Goal: Use online tool/utility: Utilize a website feature to perform a specific function

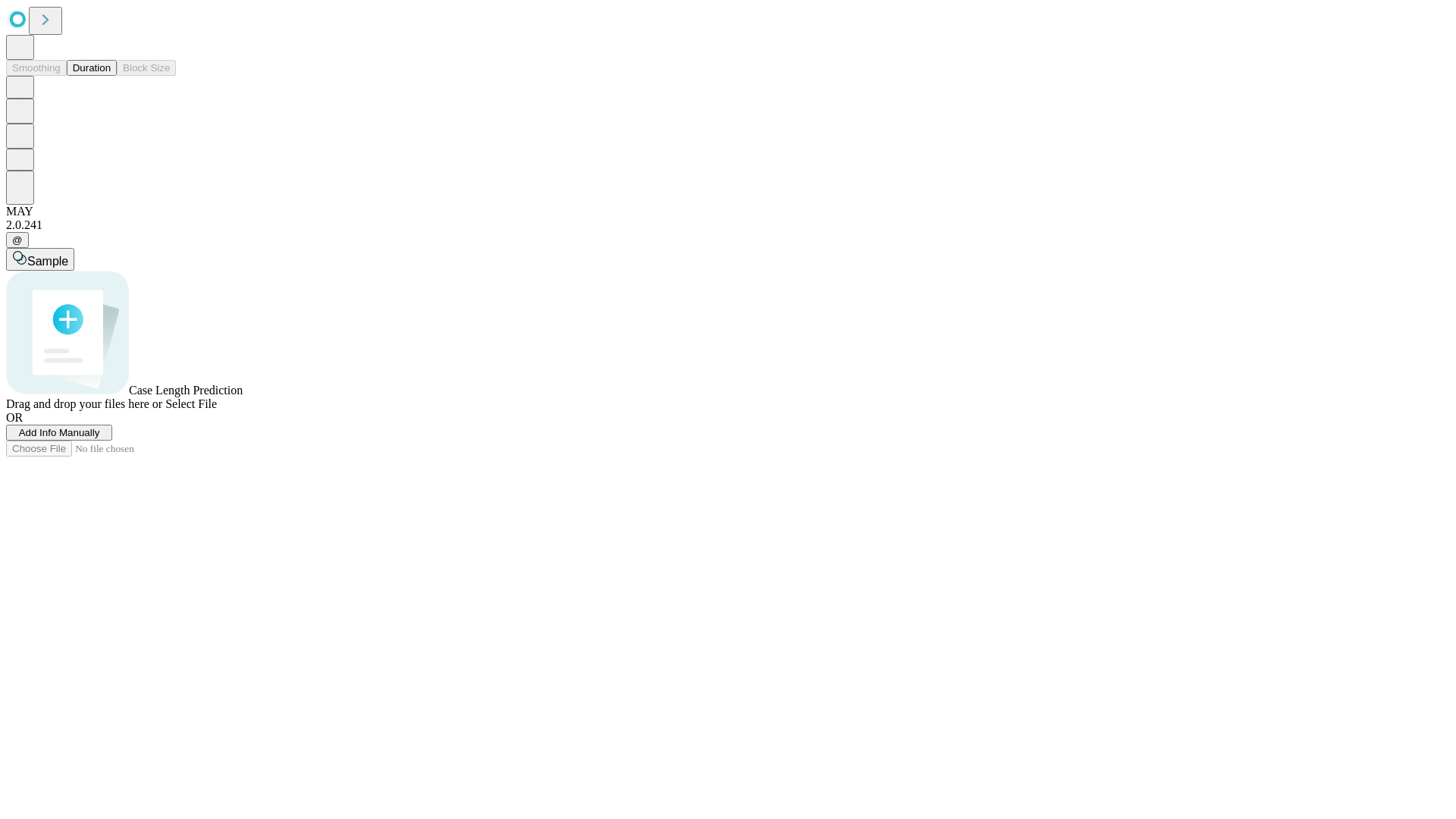
click at [111, 76] on button "Duration" at bounding box center [91, 68] width 50 height 16
click at [100, 438] on span "Add Info Manually" at bounding box center [59, 433] width 81 height 11
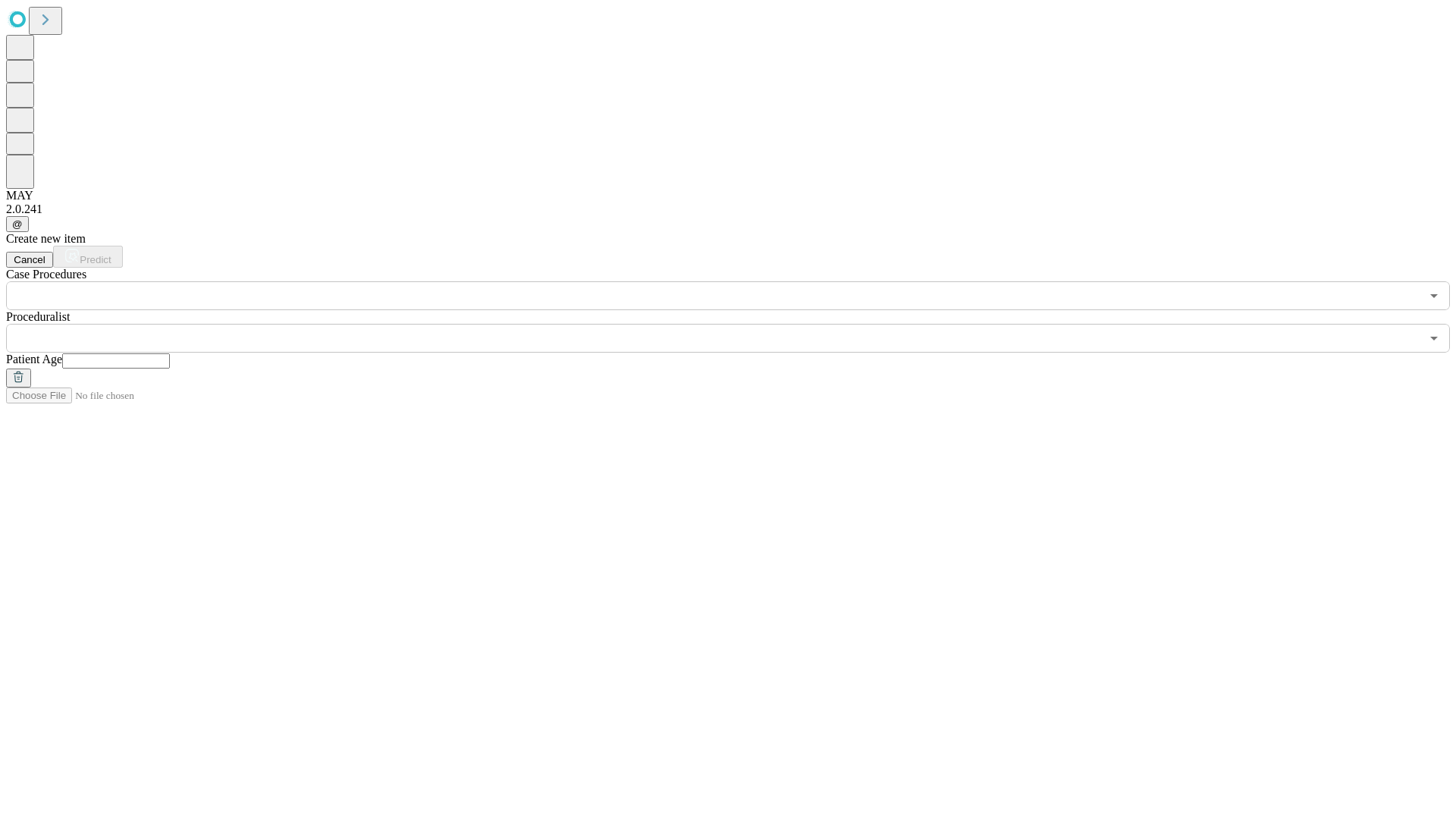
click at [170, 354] on input "text" at bounding box center [116, 361] width 108 height 15
type input "**"
click at [739, 324] on input "text" at bounding box center [713, 338] width 1414 height 29
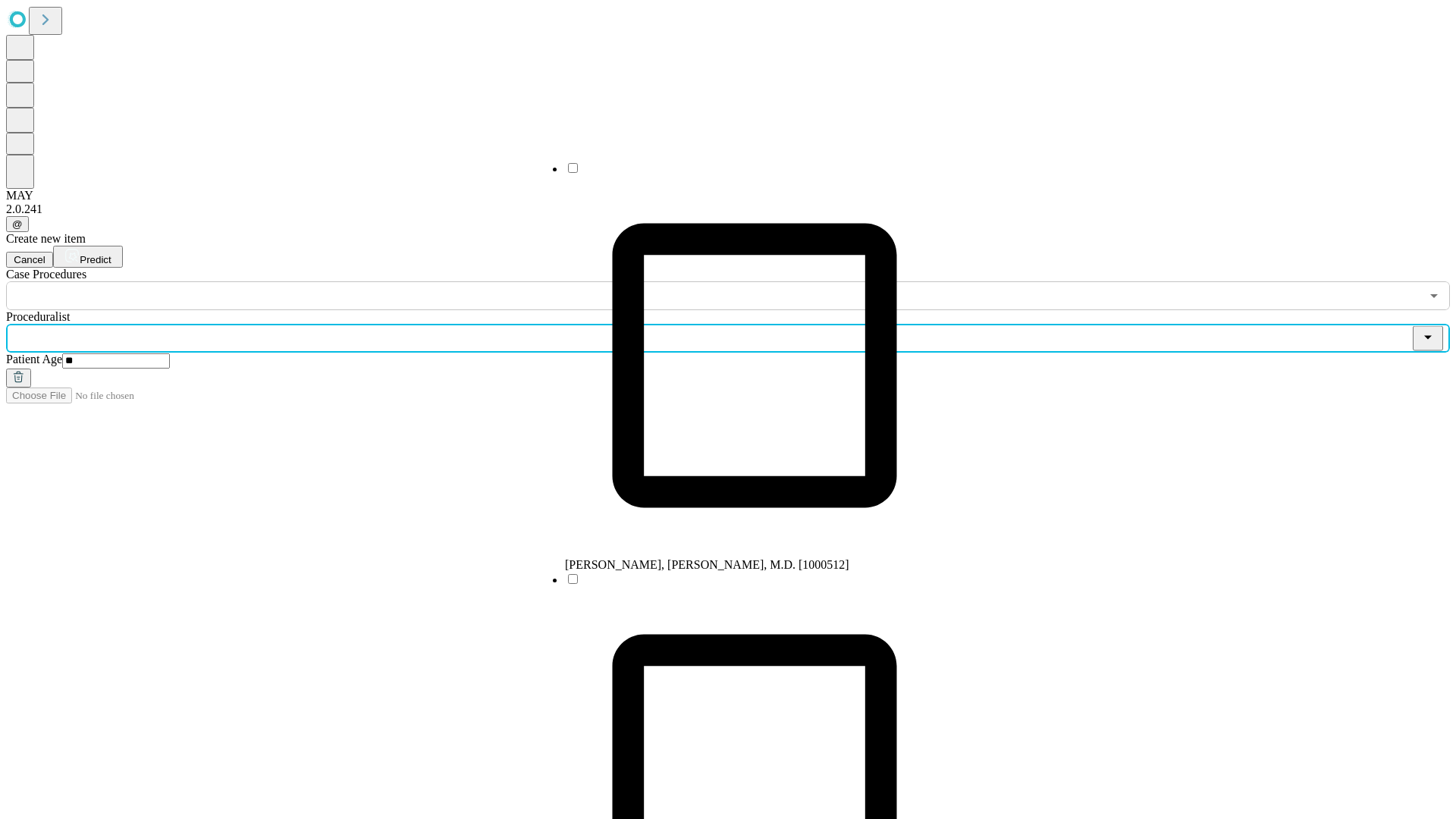
click at [740, 174] on li "[PERSON_NAME], [PERSON_NAME], M.D. [1000512]" at bounding box center [754, 366] width 379 height 412
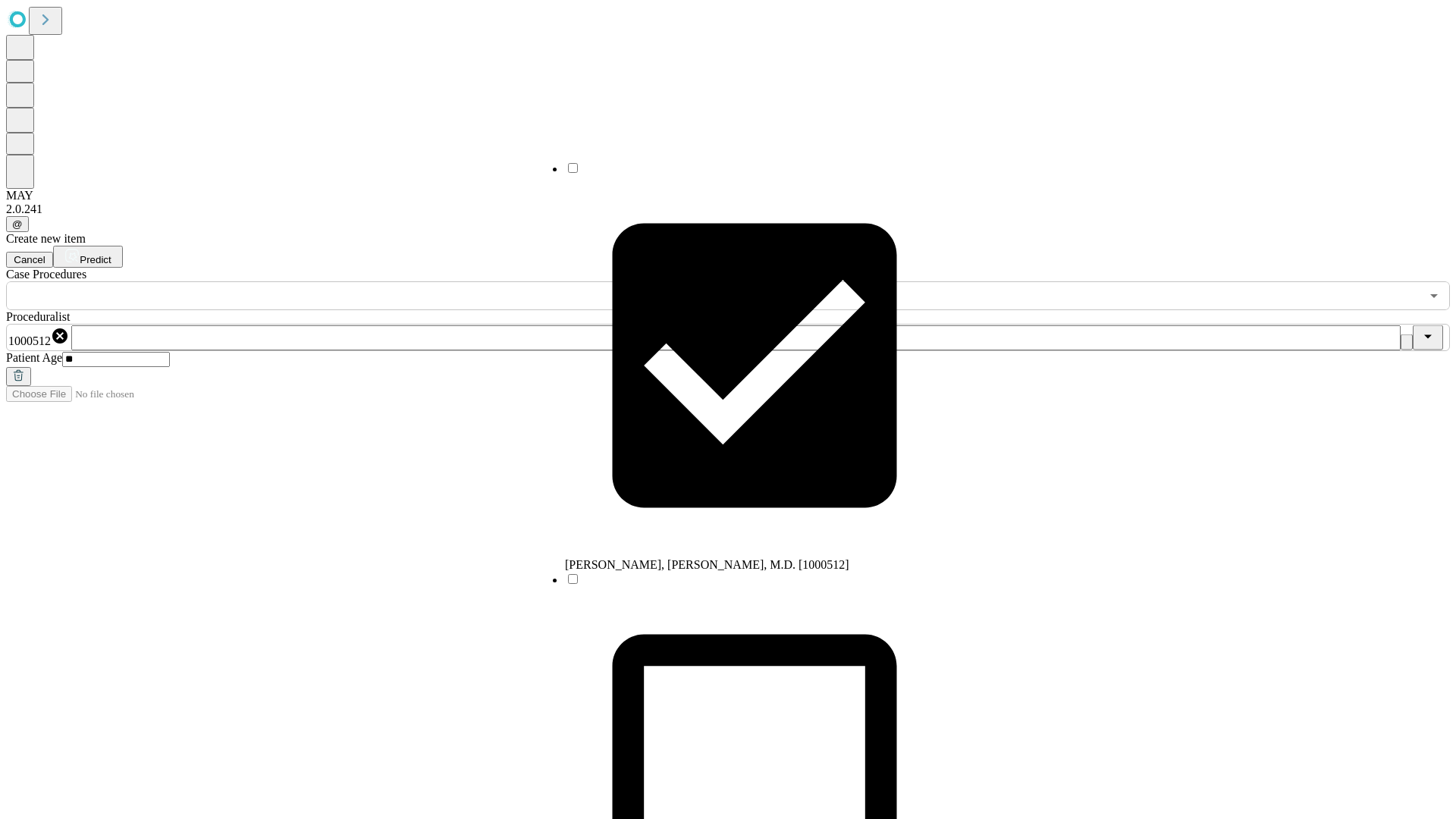
click at [319, 281] on input "text" at bounding box center [713, 295] width 1414 height 29
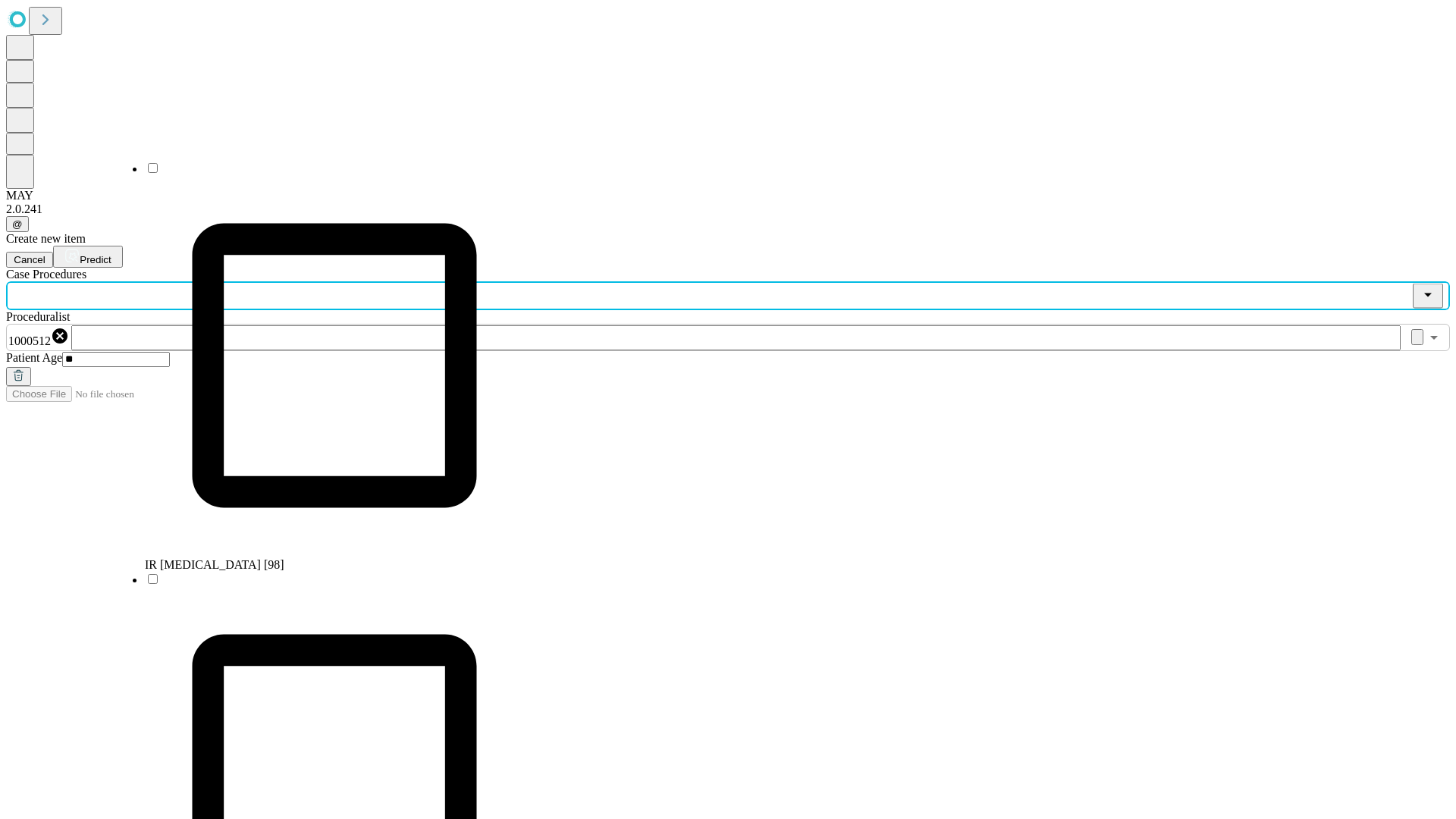
click at [319, 174] on li "IR [MEDICAL_DATA] [98]" at bounding box center [334, 366] width 379 height 412
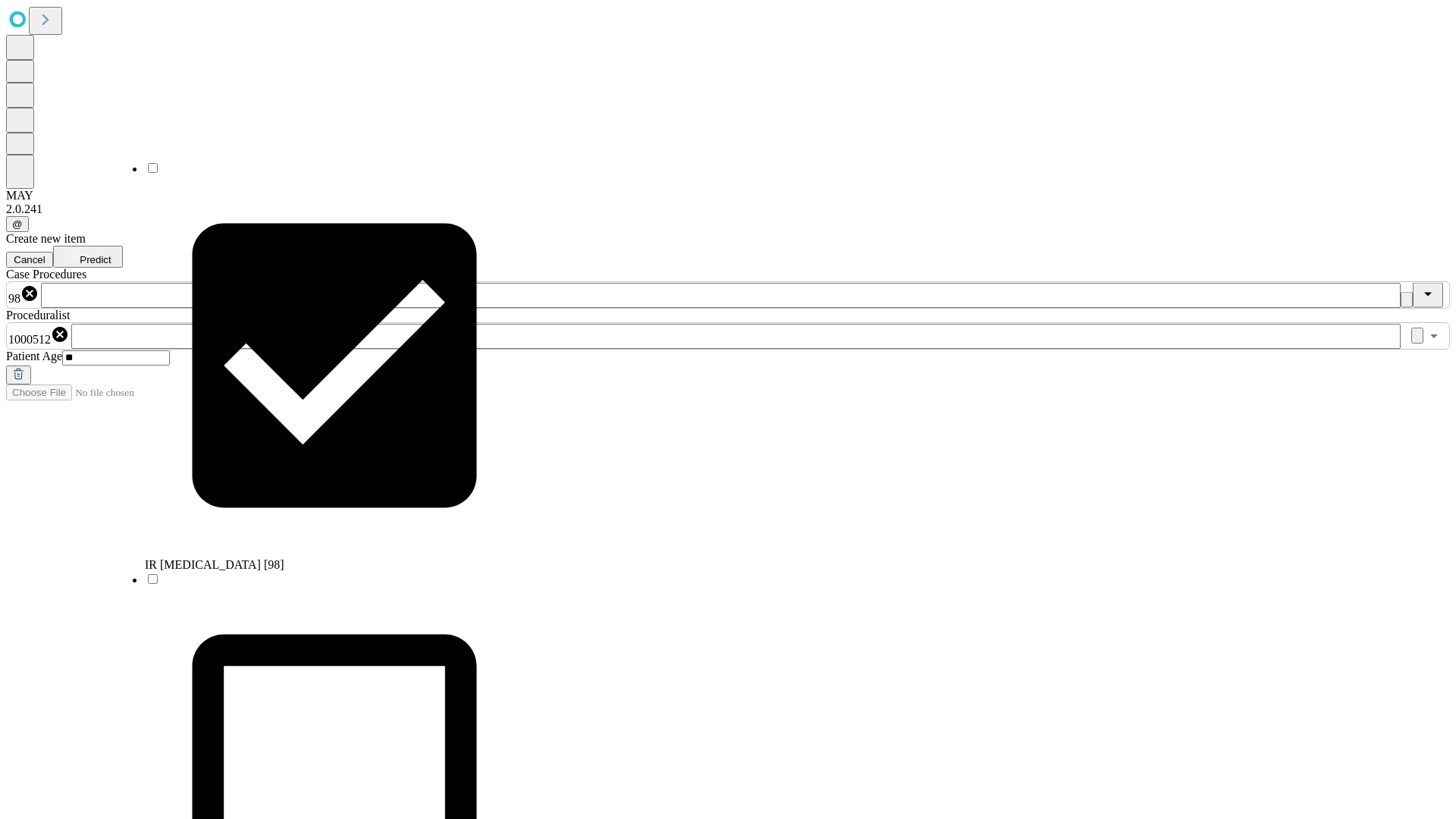
click at [111, 254] on span "Predict" at bounding box center [95, 260] width 31 height 11
